Goal: Navigation & Orientation: Find specific page/section

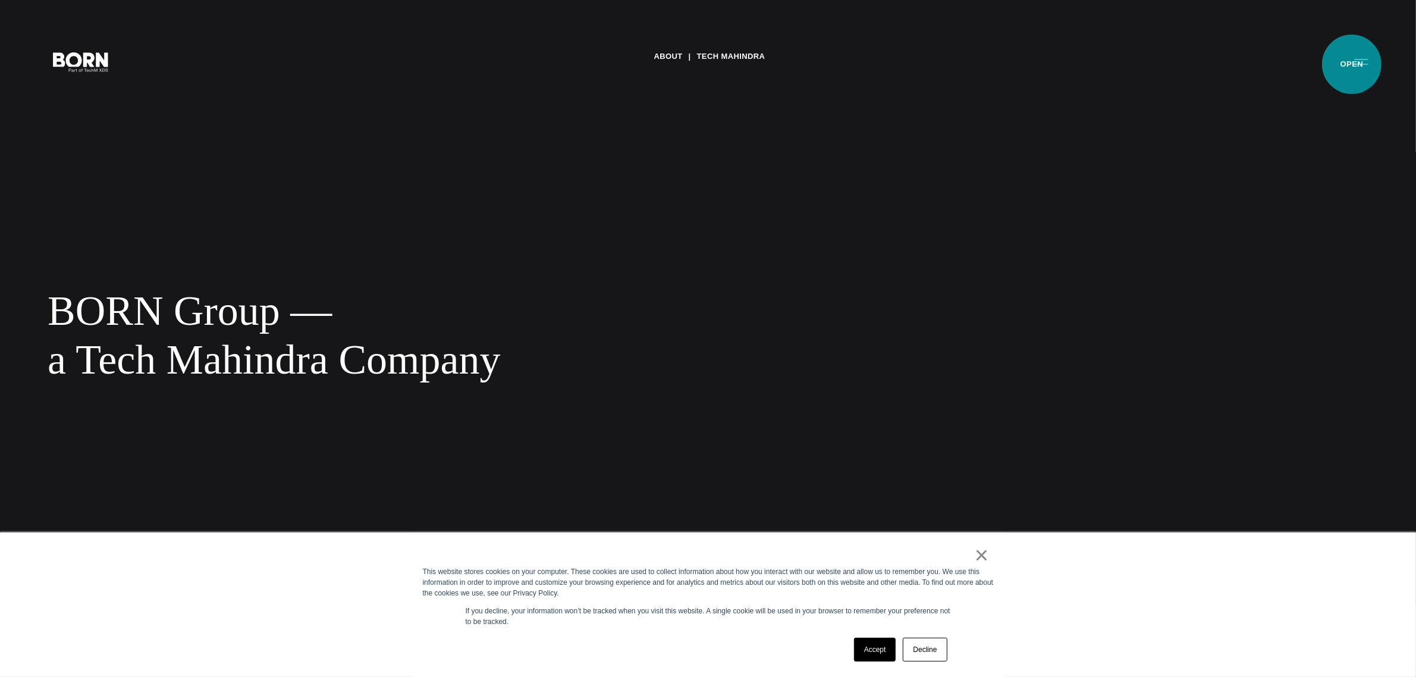
click at [1352, 64] on button "Primary Menu" at bounding box center [1361, 61] width 29 height 25
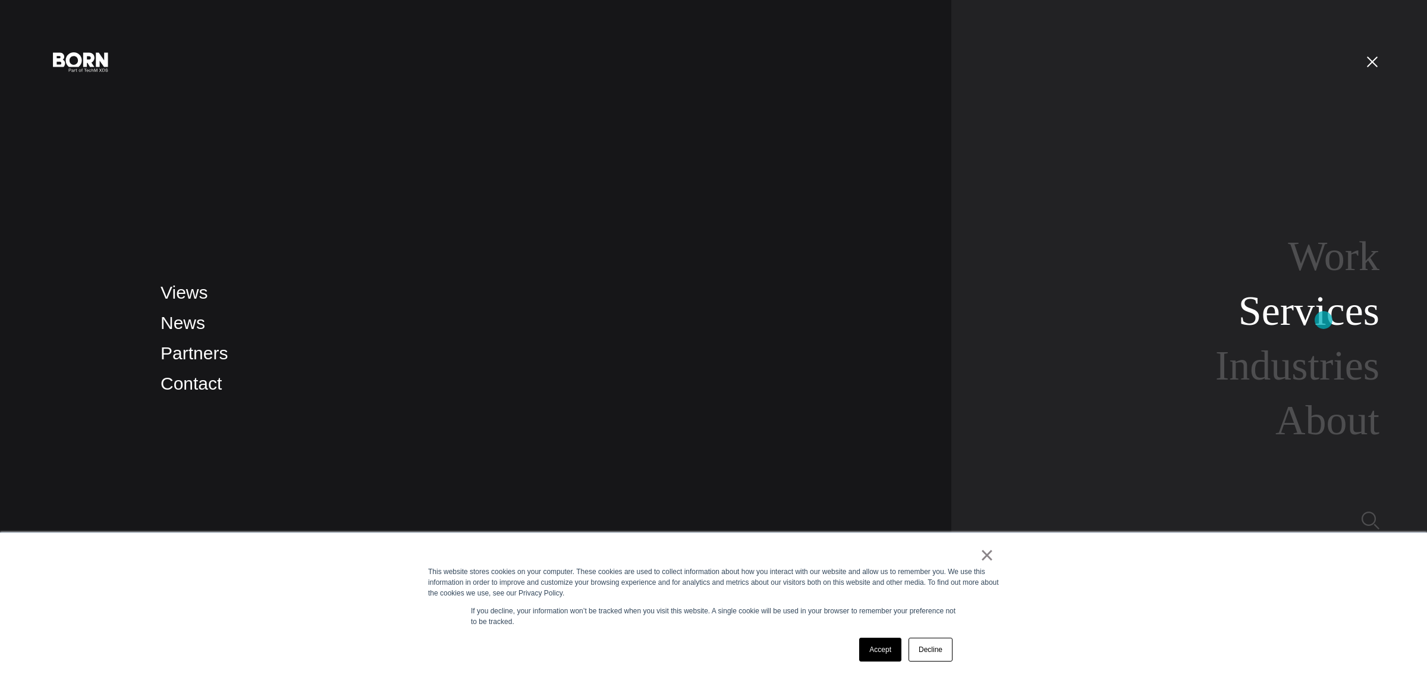
click at [1324, 320] on link "Services" at bounding box center [1309, 311] width 141 height 46
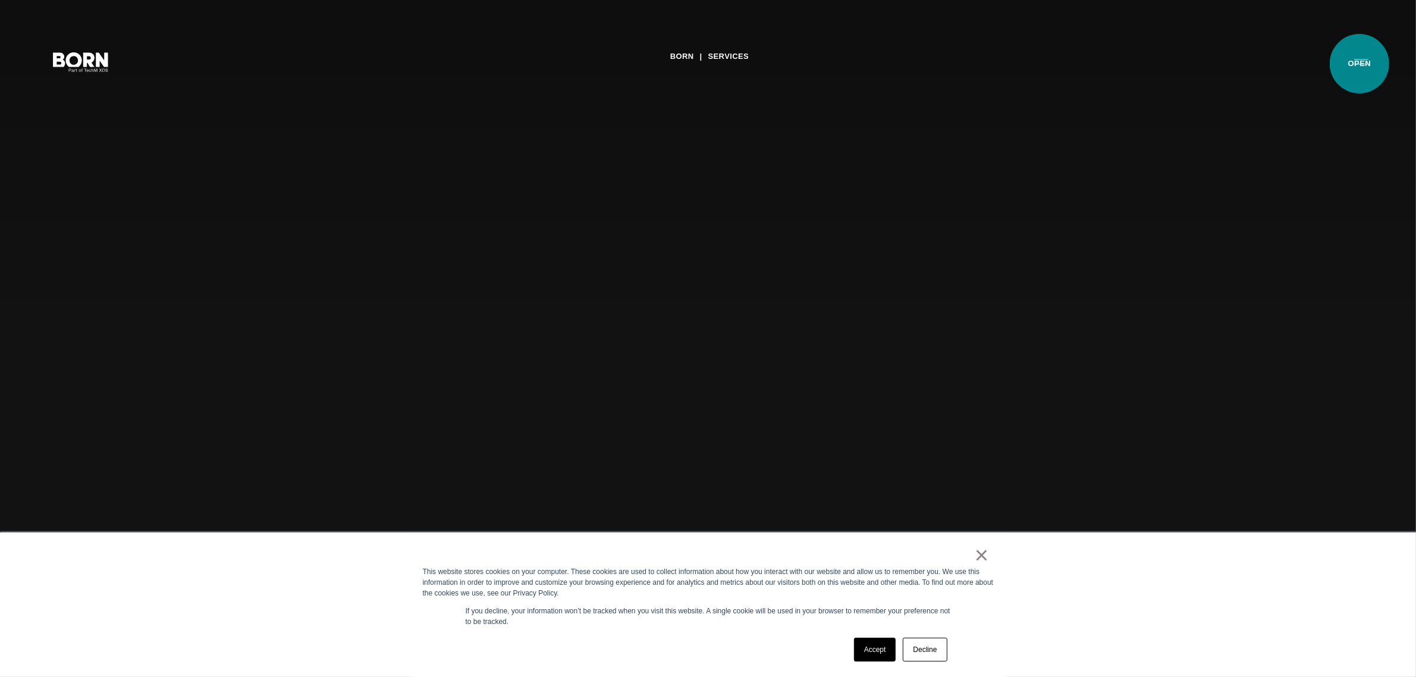
click at [1359, 64] on button "Primary Menu" at bounding box center [1361, 61] width 29 height 25
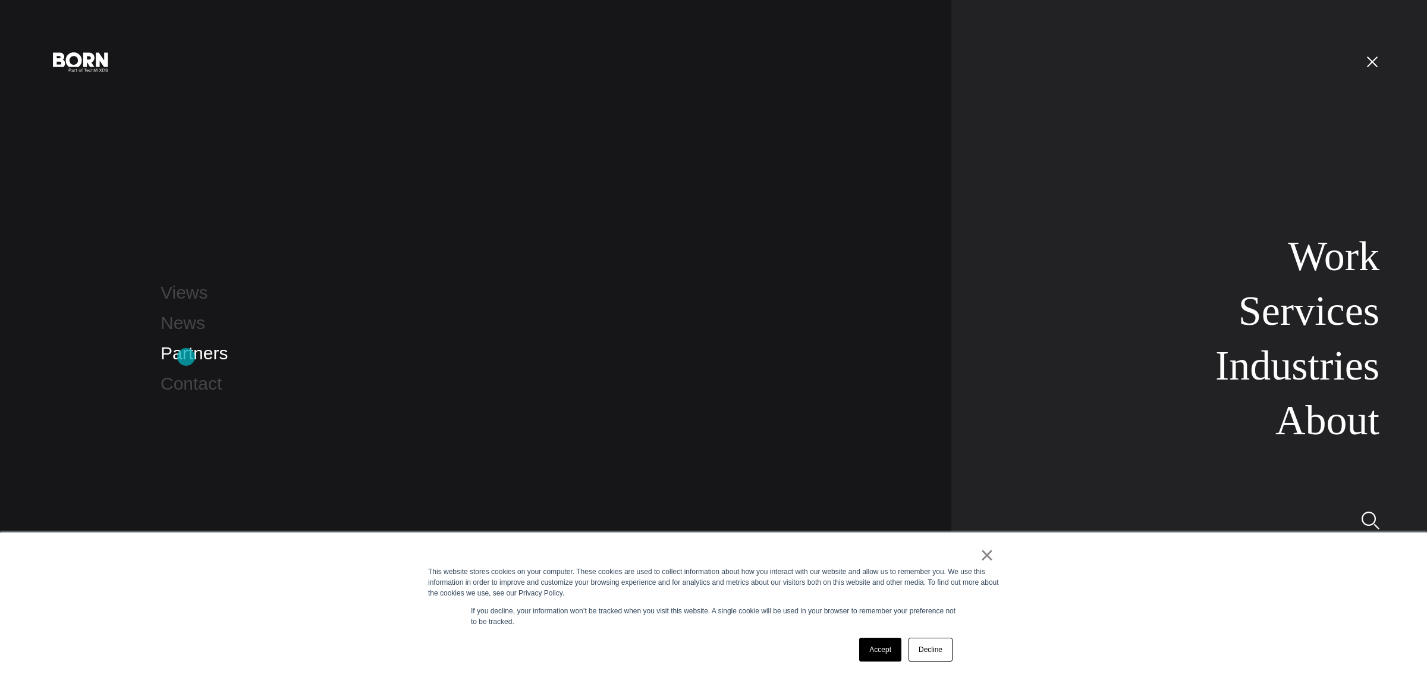
click at [186, 357] on link "Partners" at bounding box center [194, 353] width 67 height 20
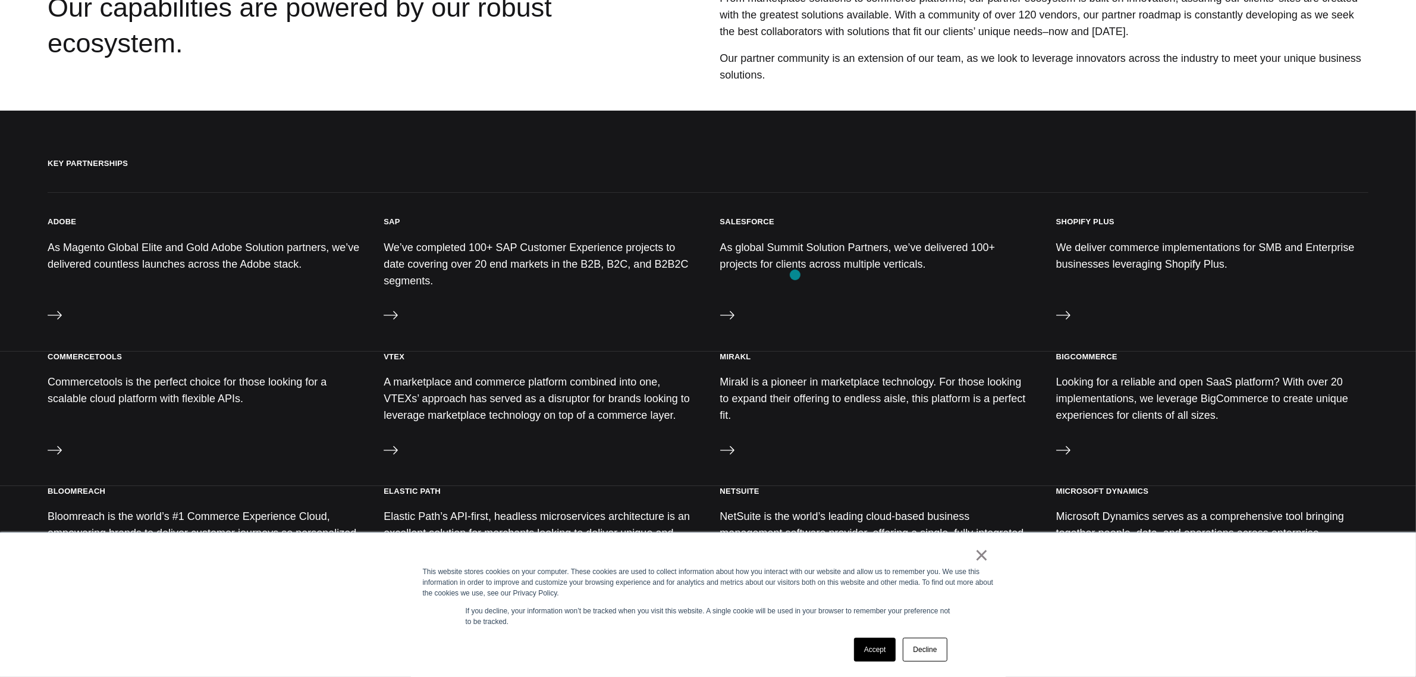
scroll to position [223, 0]
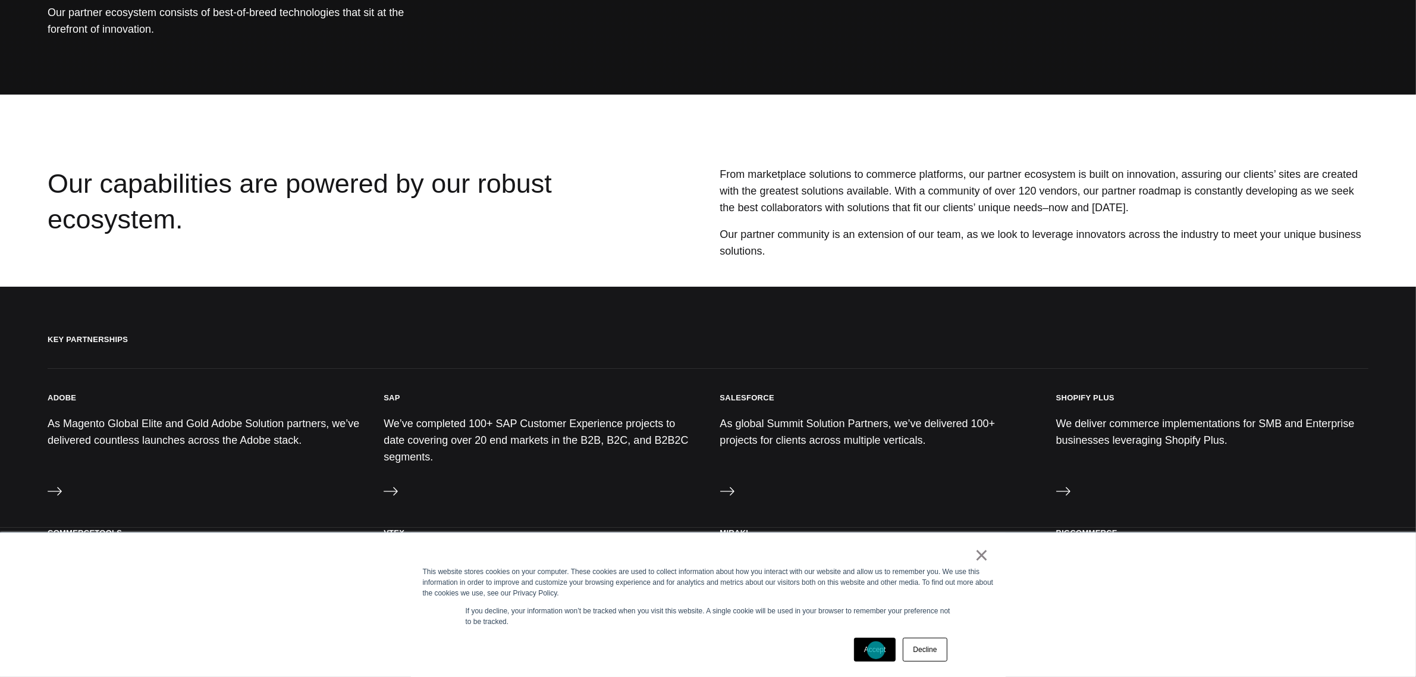
click at [876, 650] on link "Accept" at bounding box center [875, 649] width 42 height 24
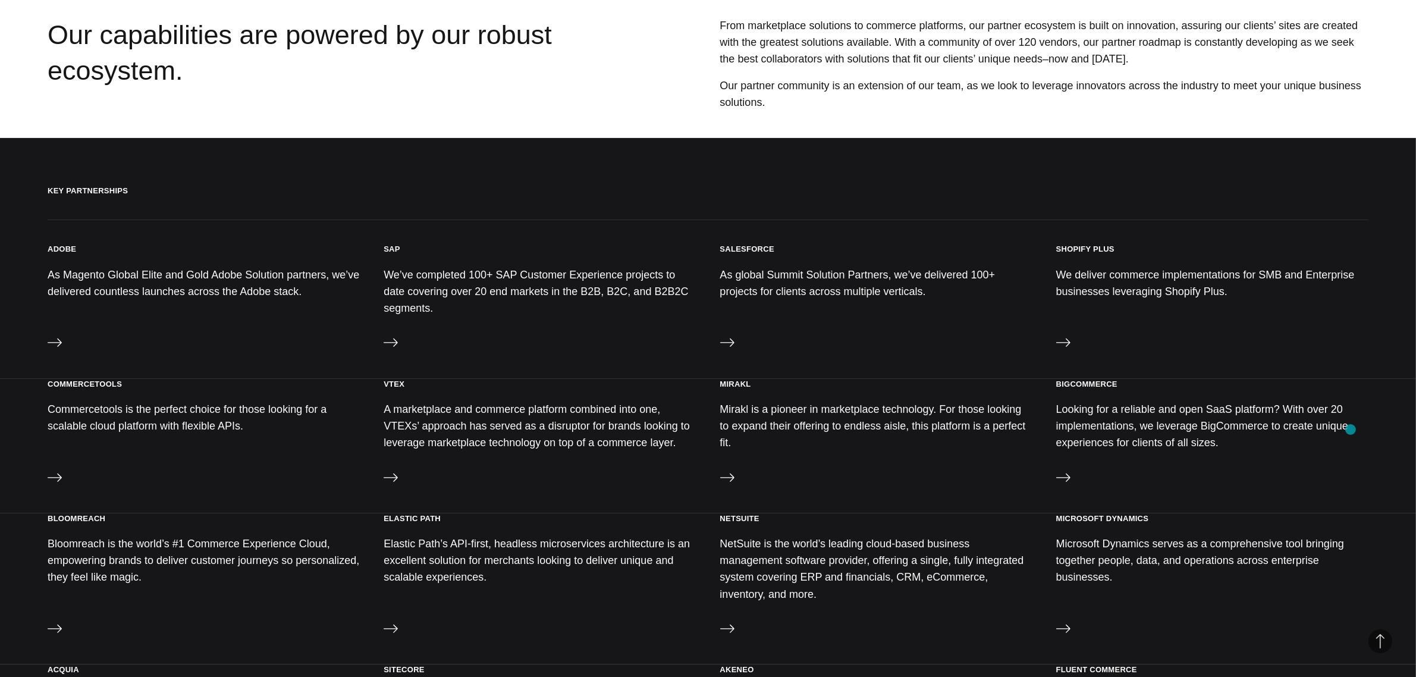
scroll to position [446, 0]
